Goal: Understand process/instructions: Learn how to perform a task or action

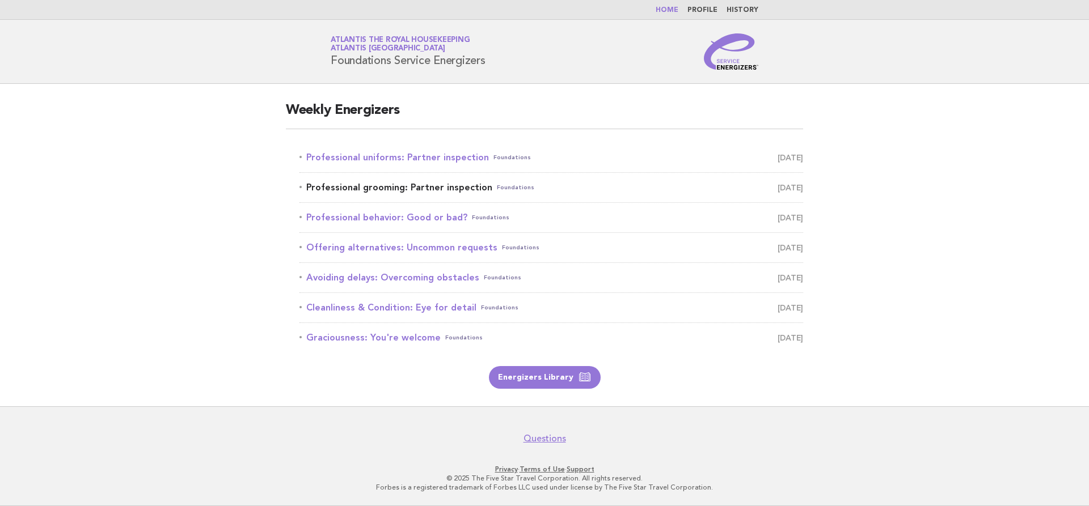
click at [336, 188] on link "Professional grooming: Partner inspection Foundations [DATE]" at bounding box center [551, 188] width 504 height 16
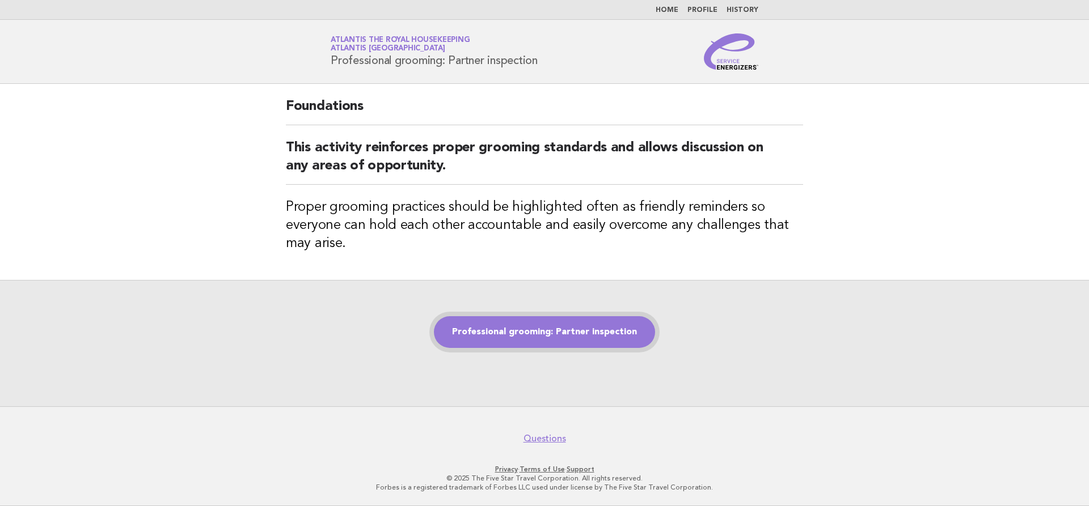
click at [572, 327] on link "Professional grooming: Partner inspection" at bounding box center [544, 332] width 221 height 32
drag, startPoint x: 551, startPoint y: 312, endPoint x: 582, endPoint y: 316, distance: 31.5
click at [582, 316] on div "Professional grooming: Partner inspection" at bounding box center [544, 343] width 1089 height 126
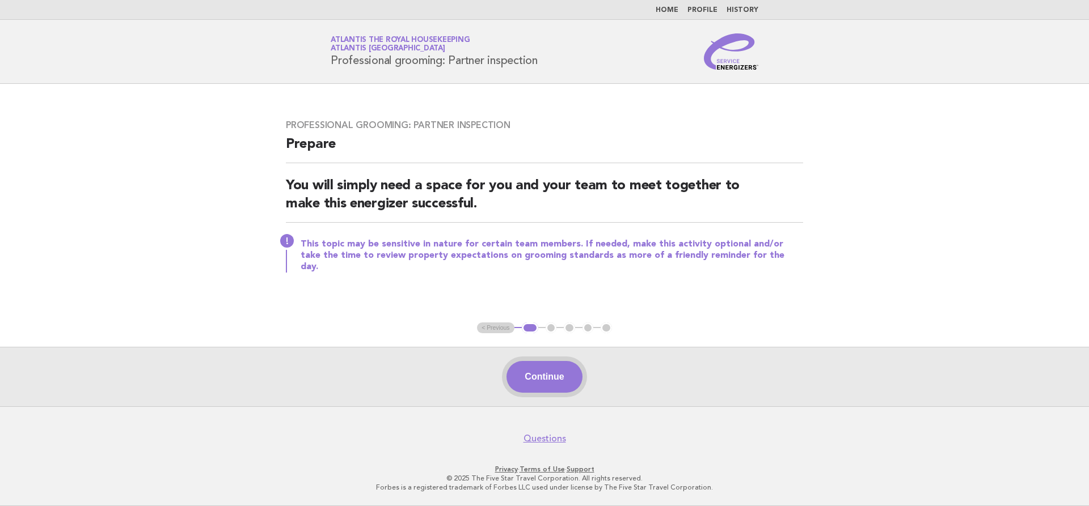
click at [551, 379] on button "Continue" at bounding box center [543, 377] width 75 height 32
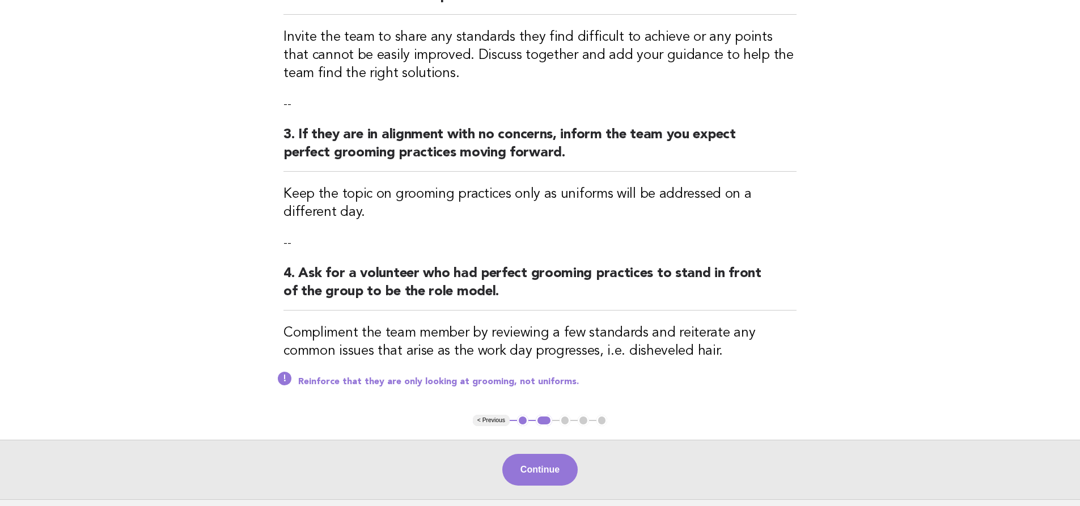
scroll to position [340, 0]
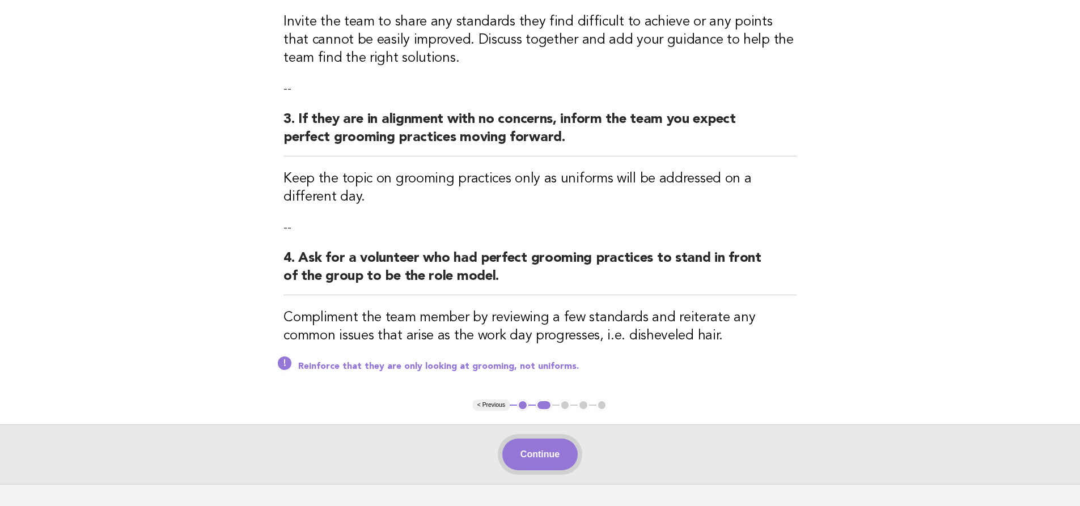
click at [543, 464] on button "Continue" at bounding box center [539, 455] width 75 height 32
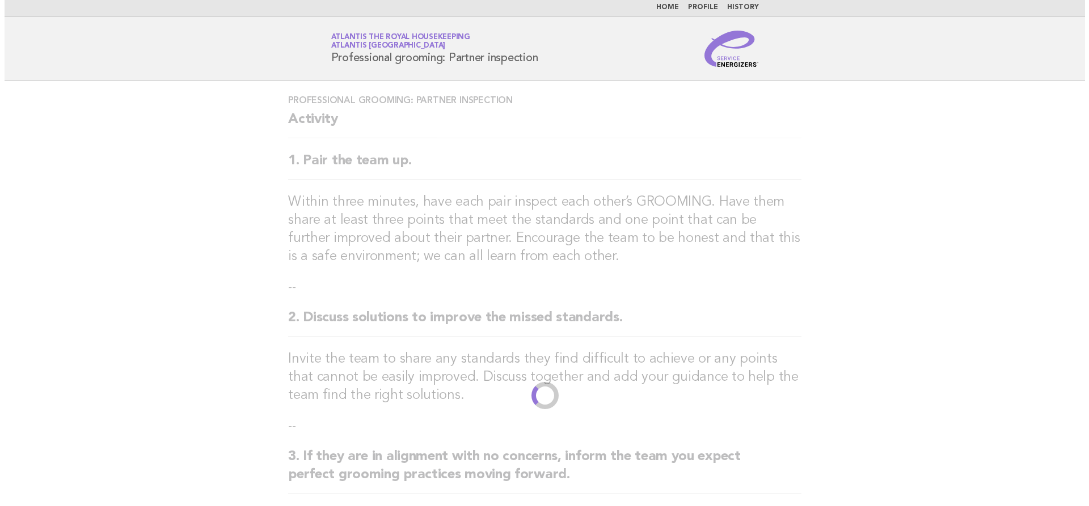
scroll to position [0, 0]
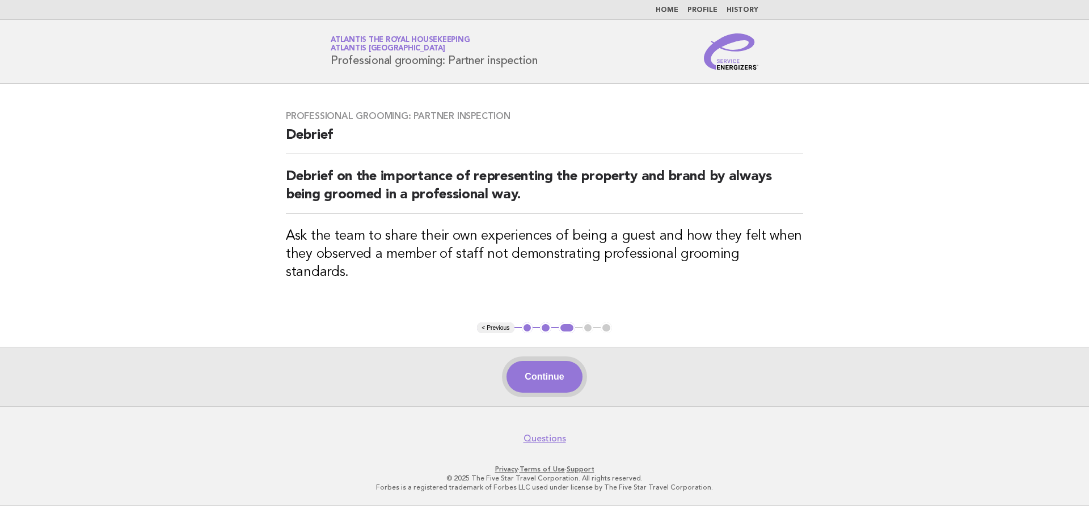
click at [522, 366] on button "Continue" at bounding box center [543, 377] width 75 height 32
